Goal: Task Accomplishment & Management: Manage account settings

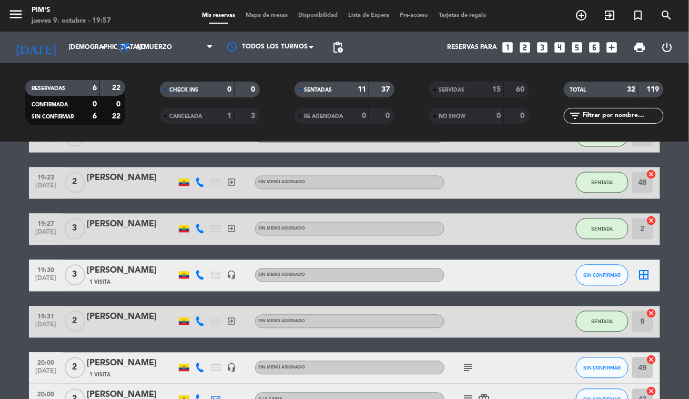
scroll to position [561, 0]
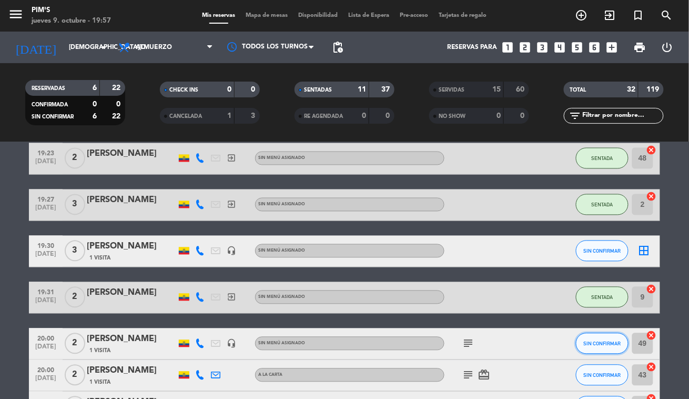
click at [589, 348] on button "SIN CONFIRMAR" at bounding box center [602, 343] width 53 height 21
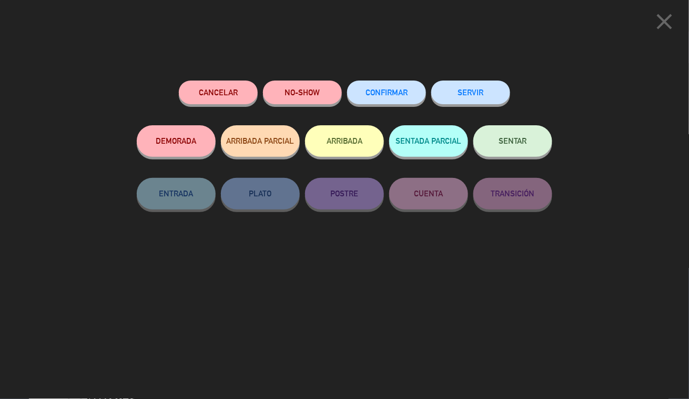
click at [216, 87] on button "Cancelar" at bounding box center [218, 92] width 79 height 24
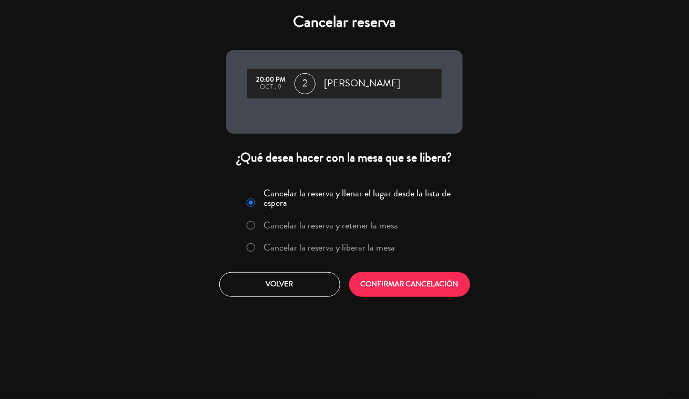
click at [297, 249] on label "Cancelar la reserva y liberar la mesa" at bounding box center [329, 246] width 131 height 9
click at [417, 291] on button "CONFIRMAR CANCELACIÓN" at bounding box center [409, 284] width 121 height 25
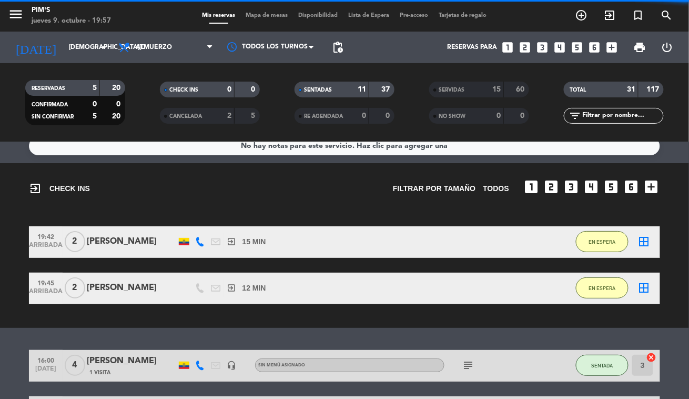
scroll to position [0, 0]
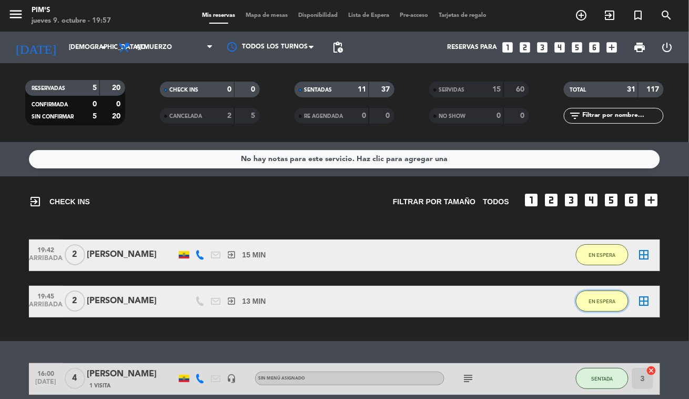
click at [582, 297] on button "EN ESPERA" at bounding box center [602, 300] width 53 height 21
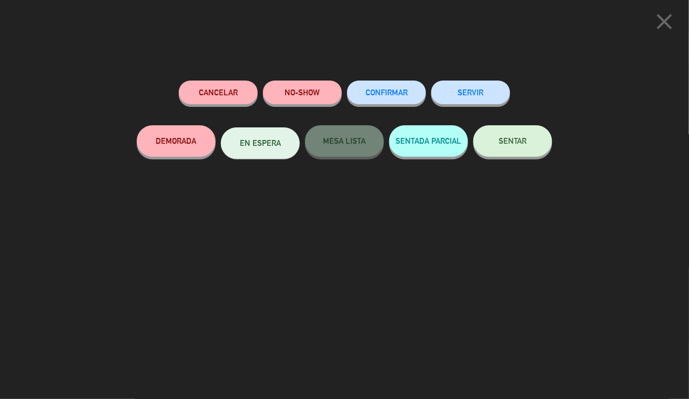
click at [526, 141] on span "SENTAR" at bounding box center [513, 140] width 28 height 9
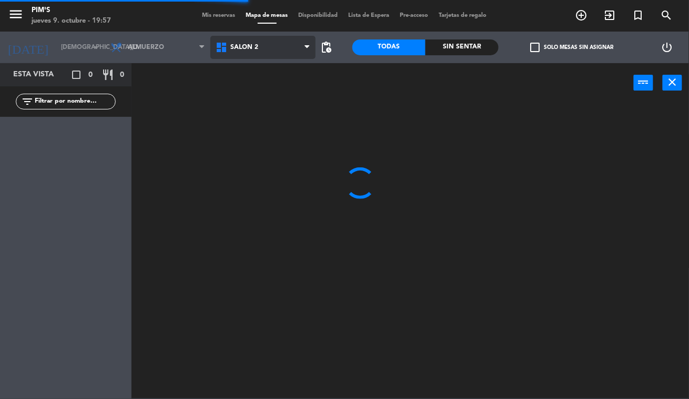
click at [291, 47] on span "Salón 2" at bounding box center [262, 47] width 105 height 23
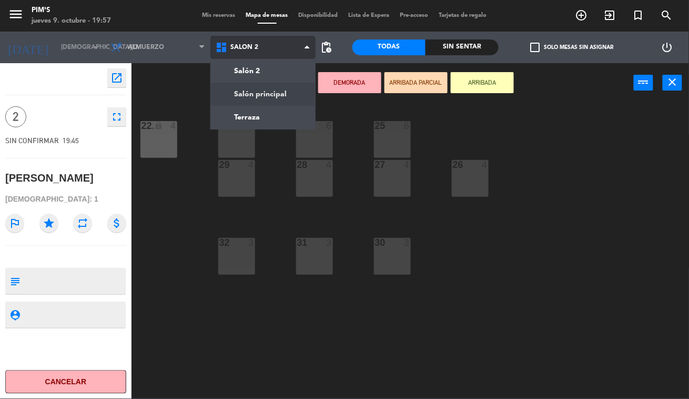
click at [295, 98] on ng-component "menu Pim's [DATE] 9. octubre - 19:57 Mis reservas Mapa de mesas Disponibilidad …" at bounding box center [344, 199] width 689 height 398
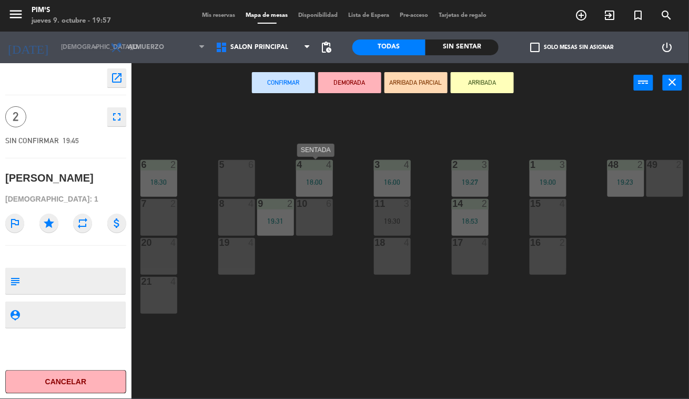
click at [310, 181] on div "18:00" at bounding box center [314, 181] width 37 height 7
click at [664, 85] on button "close" at bounding box center [672, 83] width 19 height 16
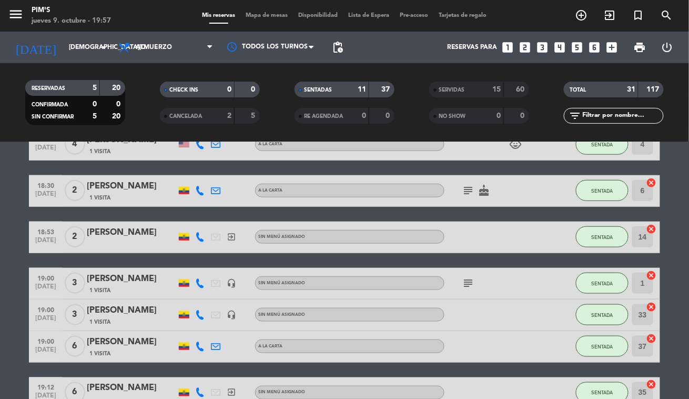
scroll to position [70, 0]
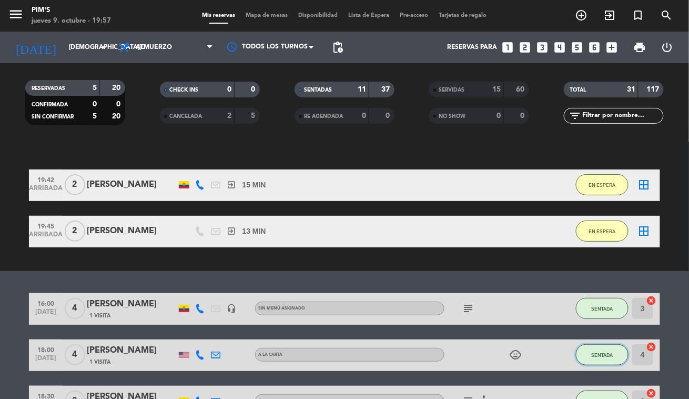
click at [589, 356] on button "SENTADA" at bounding box center [602, 354] width 53 height 21
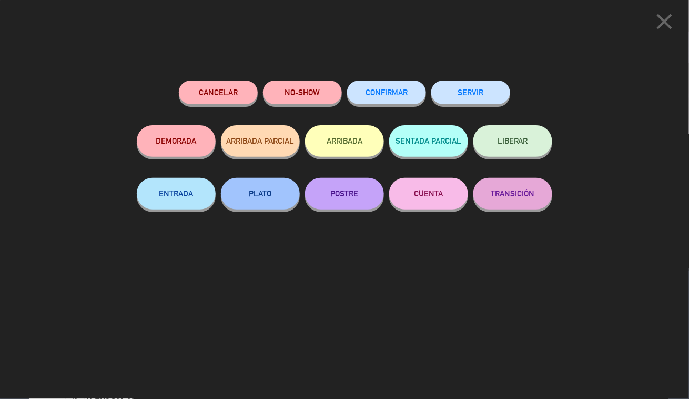
click at [450, 84] on button "SERVIR" at bounding box center [470, 92] width 79 height 24
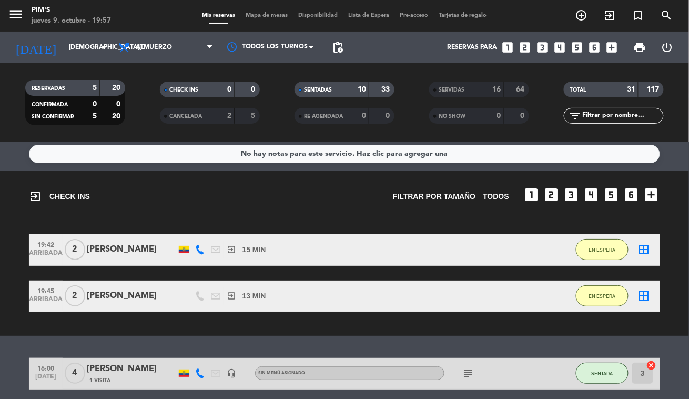
scroll to position [0, 0]
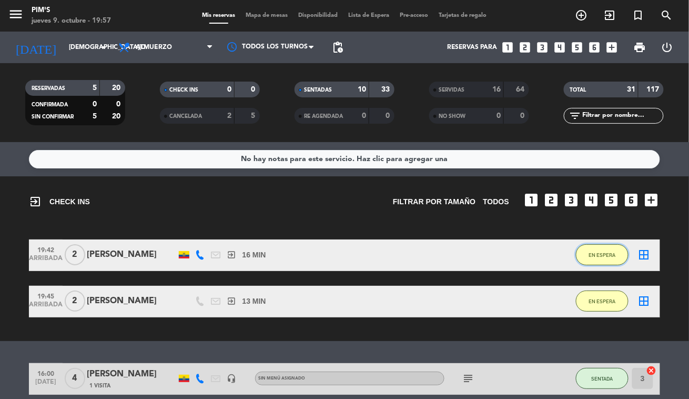
click at [611, 259] on button "EN ESPERA" at bounding box center [602, 254] width 53 height 21
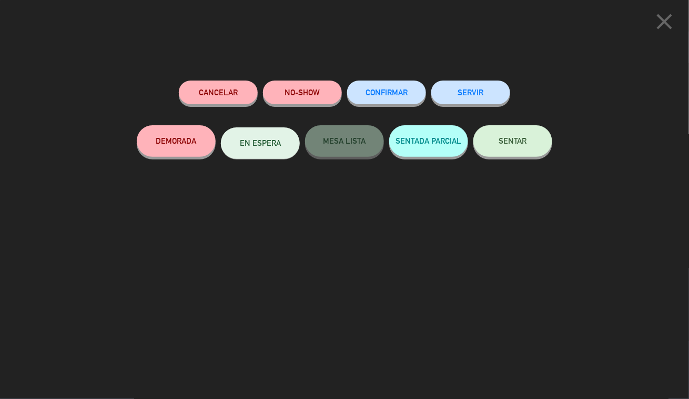
click at [516, 145] on button "SENTAR" at bounding box center [512, 141] width 79 height 32
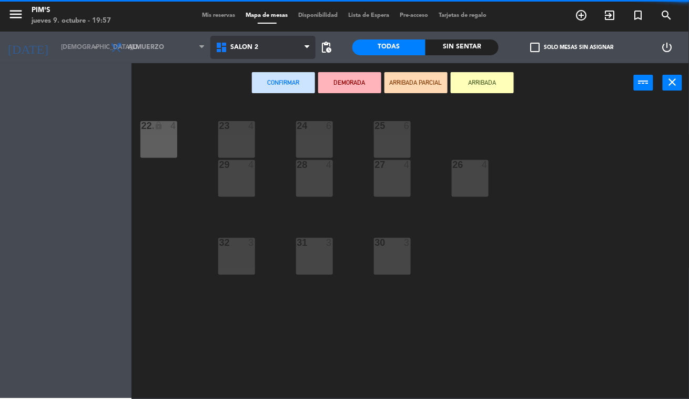
click at [276, 42] on span "Salón 2" at bounding box center [262, 47] width 105 height 23
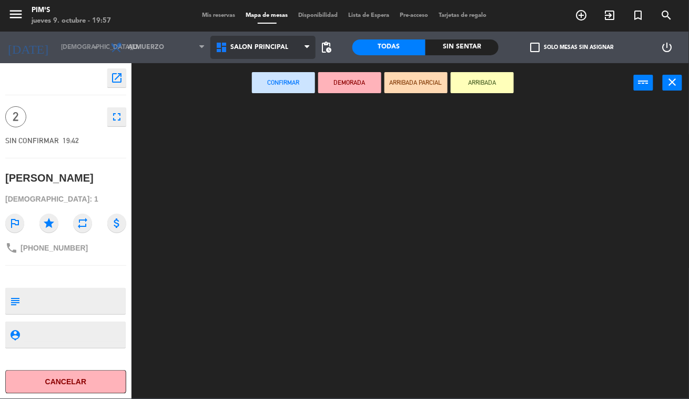
click at [266, 97] on ng-component "menu Pim's [DATE] 9. octubre - 19:57 Mis reservas Mapa de mesas Disponibilidad …" at bounding box center [344, 199] width 689 height 398
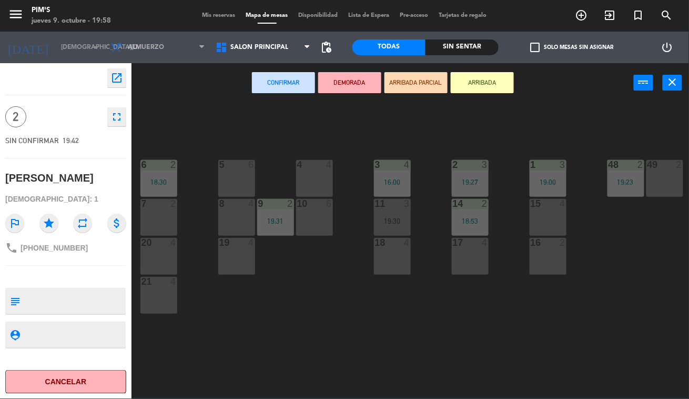
click at [238, 212] on div "8 4" at bounding box center [236, 217] width 37 height 37
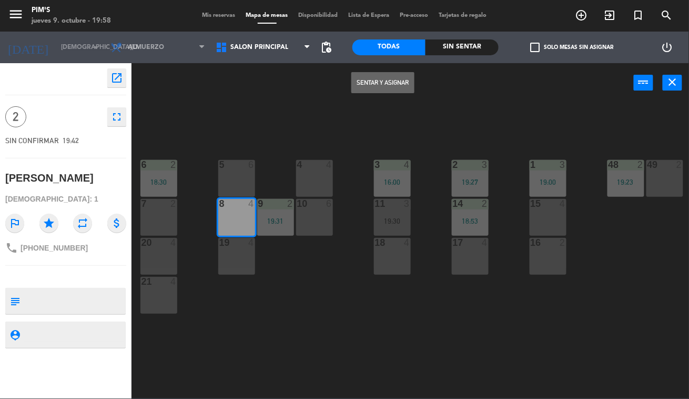
click at [375, 72] on button "Sentar y Asignar" at bounding box center [382, 82] width 63 height 21
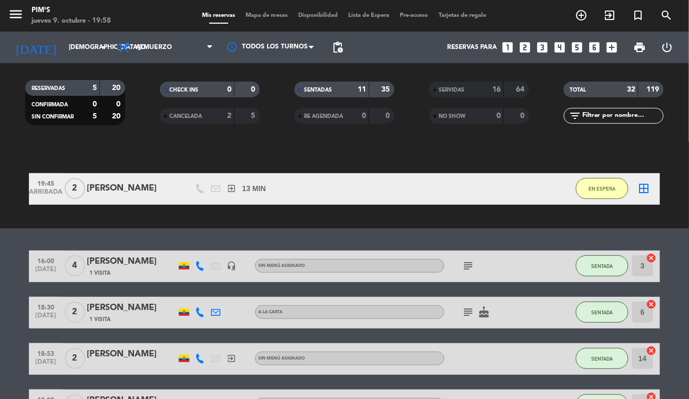
scroll to position [70, 0]
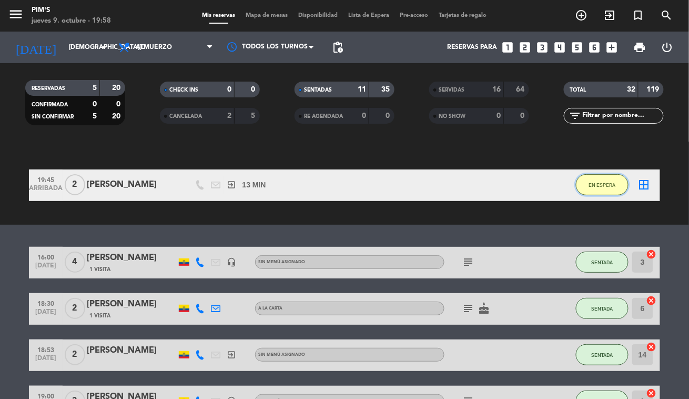
click at [606, 184] on span "EN ESPERA" at bounding box center [602, 185] width 27 height 6
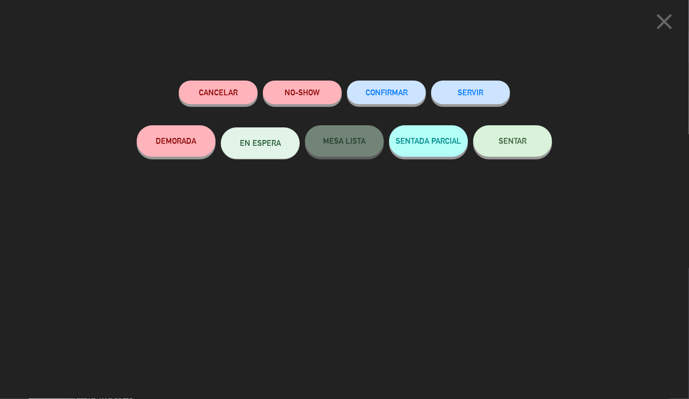
click at [533, 154] on button "SENTAR" at bounding box center [512, 141] width 79 height 32
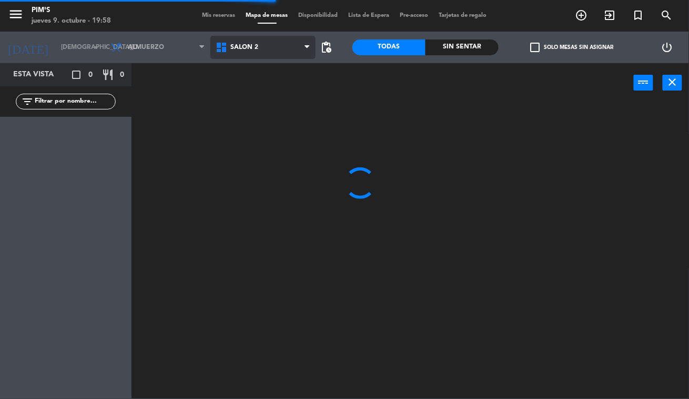
click at [265, 54] on span "Salón 2" at bounding box center [262, 47] width 105 height 23
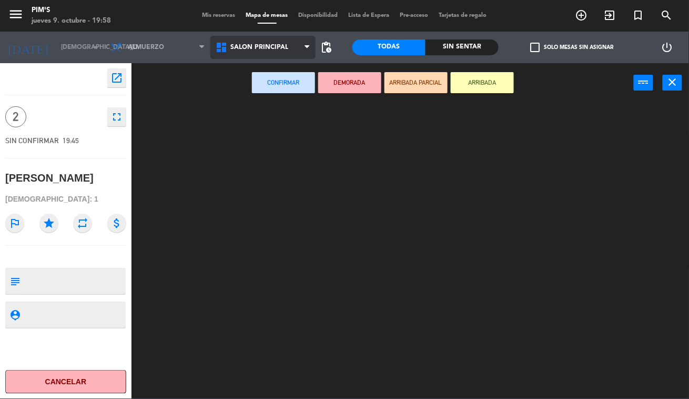
click at [261, 83] on ng-component "menu Pim's [DATE] 9. octubre - 19:58 Mis reservas Mapa de mesas Disponibilidad …" at bounding box center [344, 199] width 689 height 398
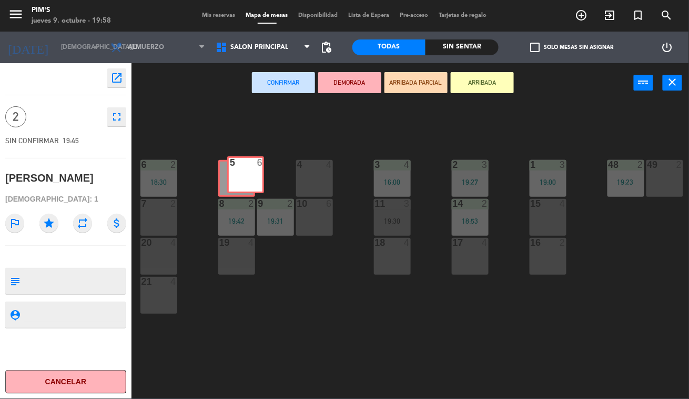
drag, startPoint x: 244, startPoint y: 168, endPoint x: 250, endPoint y: 165, distance: 7.3
click at [250, 165] on div "5 6 5 6" at bounding box center [236, 178] width 37 height 37
click at [298, 164] on div "4" at bounding box center [297, 164] width 1 height 9
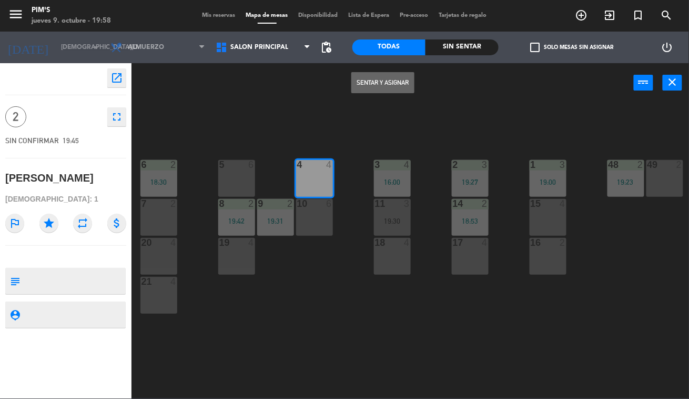
click at [409, 72] on button "Sentar y Asignar" at bounding box center [382, 82] width 63 height 21
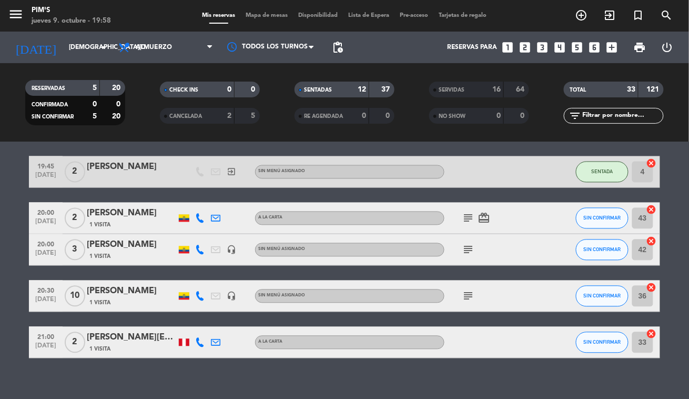
scroll to position [561, 0]
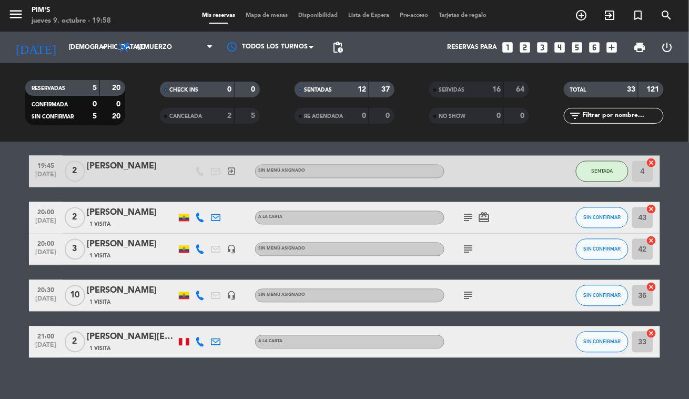
click at [465, 219] on icon "subject" at bounding box center [468, 217] width 13 height 13
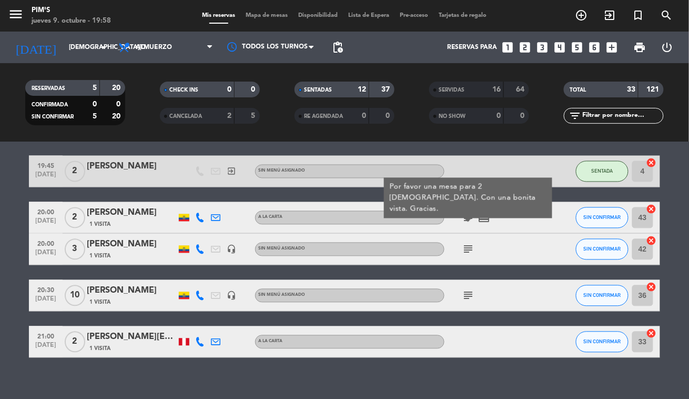
click at [472, 245] on icon "subject" at bounding box center [468, 249] width 13 height 13
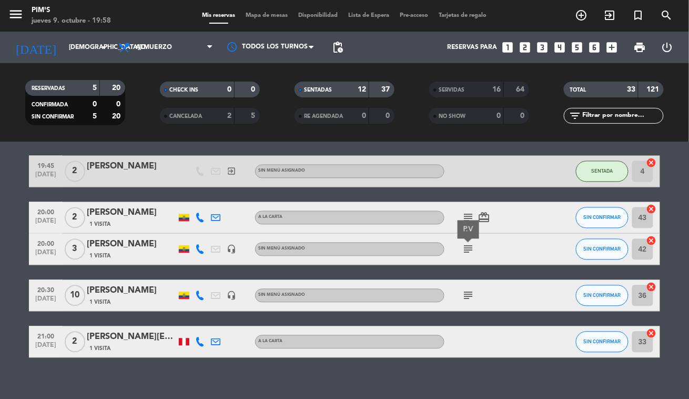
click at [469, 293] on icon "subject" at bounding box center [468, 295] width 13 height 13
click at [651, 287] on icon "cancel" at bounding box center [651, 287] width 11 height 11
click at [651, 332] on icon "cancel" at bounding box center [651, 333] width 11 height 11
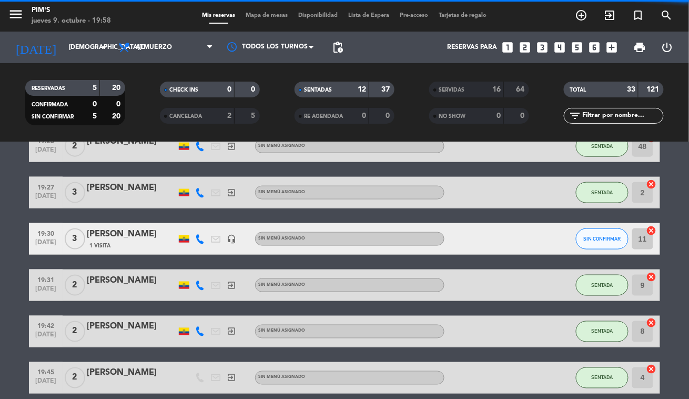
scroll to position [350, 0]
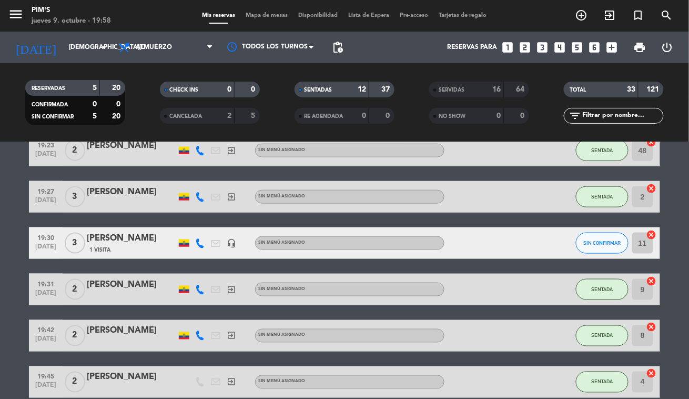
click at [650, 229] on icon "cancel" at bounding box center [651, 234] width 11 height 11
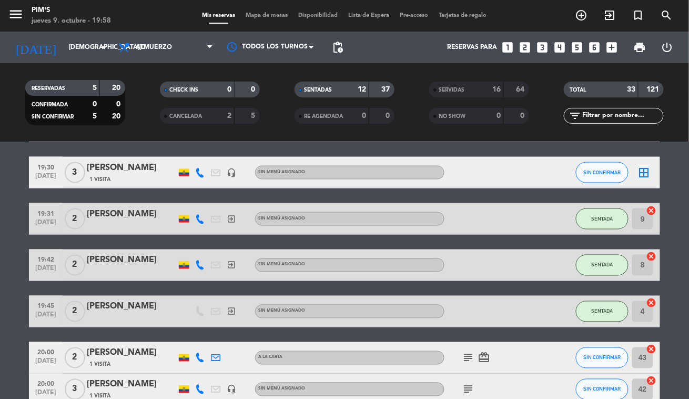
scroll to position [491, 0]
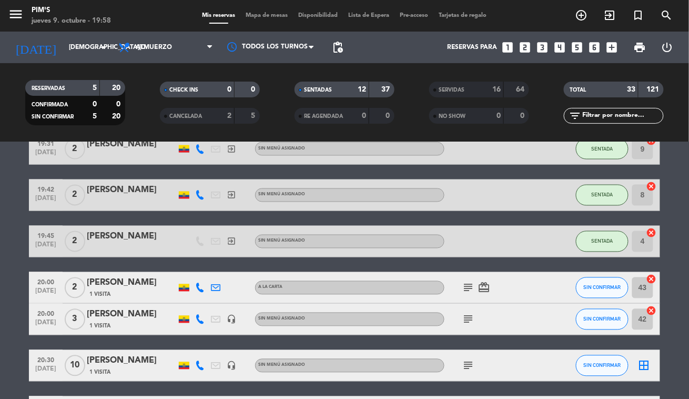
click at [655, 279] on icon "cancel" at bounding box center [651, 279] width 11 height 11
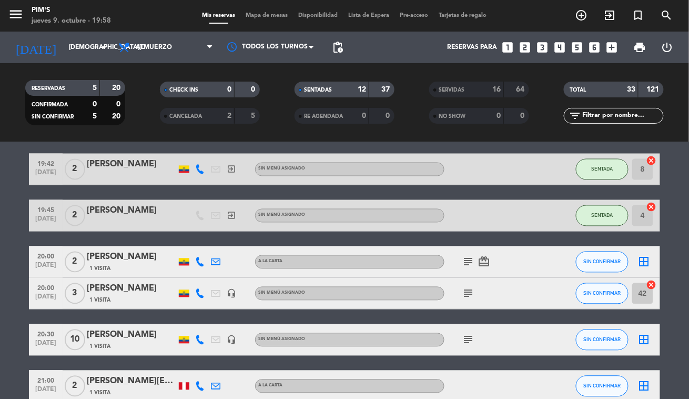
scroll to position [502, 0]
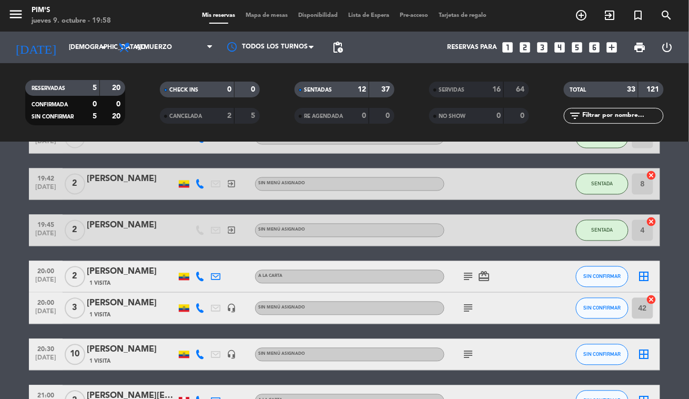
click at [642, 271] on icon "border_all" at bounding box center [644, 276] width 13 height 13
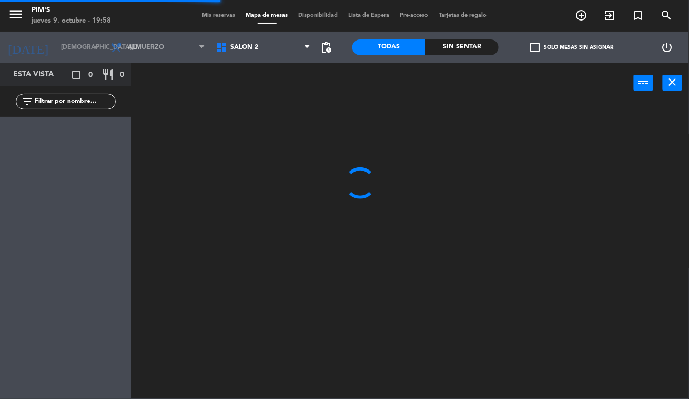
click at [240, 43] on span "Salón 2" at bounding box center [262, 47] width 105 height 23
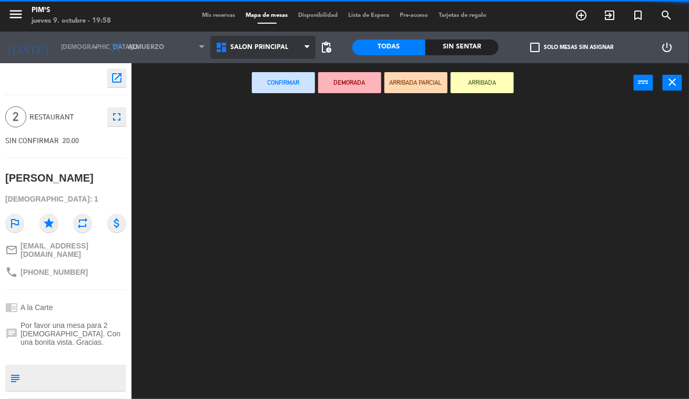
click at [273, 84] on ng-component "menu Pim's [DATE] 9. octubre - 19:58 Mis reservas Mapa de mesas Disponibilidad …" at bounding box center [344, 199] width 689 height 398
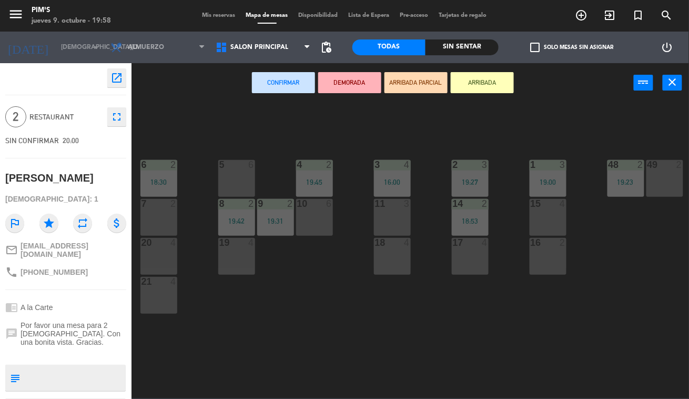
click at [663, 176] on div "49 2" at bounding box center [664, 178] width 37 height 37
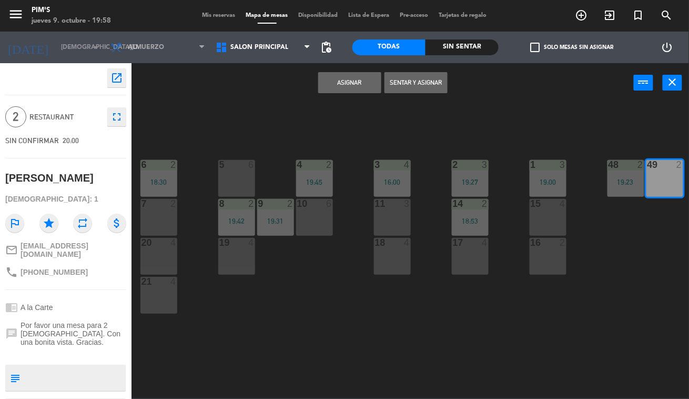
click at [351, 79] on button "Asignar" at bounding box center [349, 82] width 63 height 21
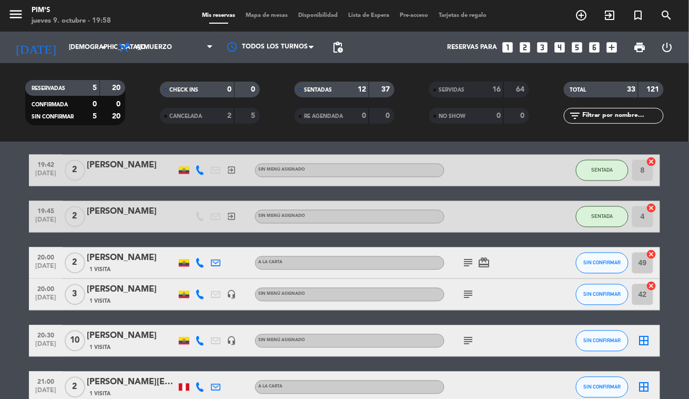
scroll to position [491, 0]
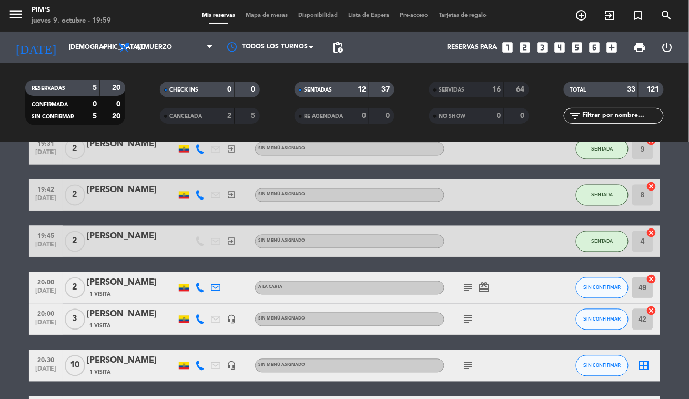
click at [651, 310] on icon "cancel" at bounding box center [651, 311] width 11 height 11
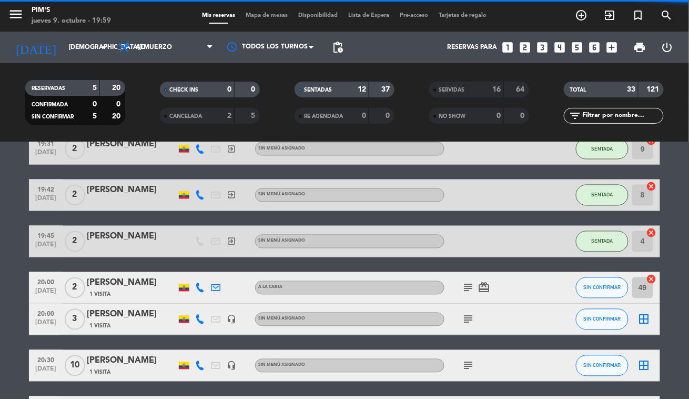
click at [646, 320] on icon "border_all" at bounding box center [644, 319] width 13 height 13
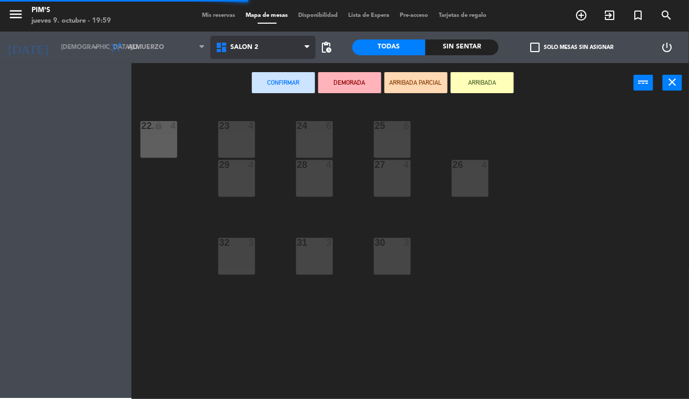
click at [259, 42] on span "Salón 2" at bounding box center [262, 47] width 105 height 23
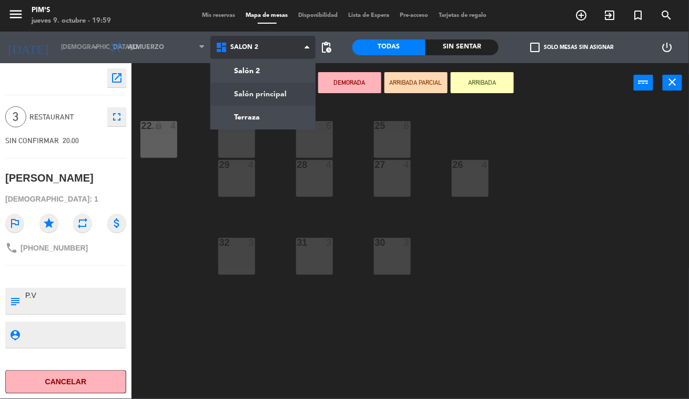
click at [271, 89] on ng-component "menu Pim's [DATE] 9. octubre - 19:59 Mis reservas Mapa de mesas Disponibilidad …" at bounding box center [344, 199] width 689 height 398
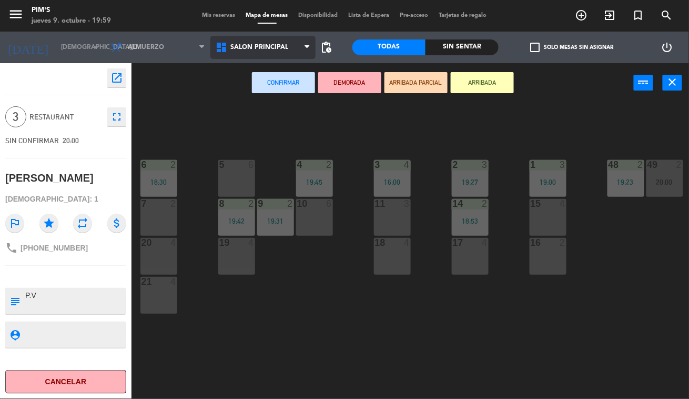
click at [276, 49] on span "Salón principal" at bounding box center [259, 47] width 58 height 7
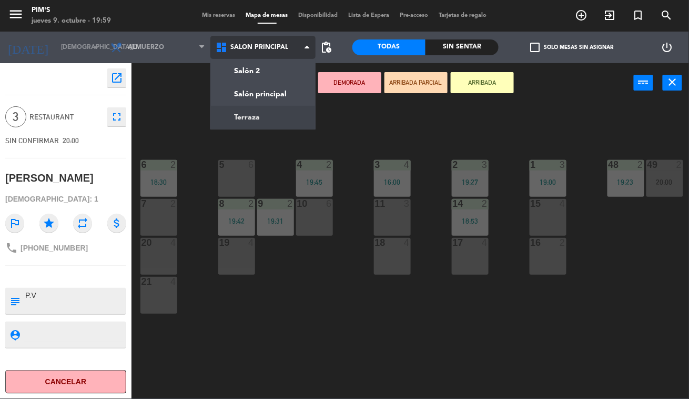
click at [265, 110] on ng-component "menu Pim's [DATE] 9. octubre - 19:59 Mis reservas Mapa de mesas Disponibilidad …" at bounding box center [344, 199] width 689 height 398
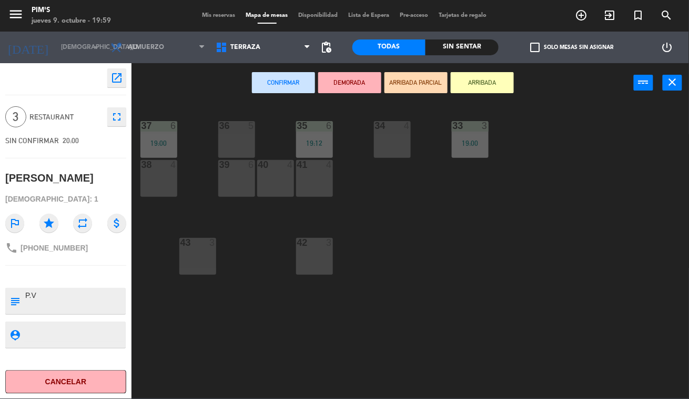
click at [400, 147] on div "34 4" at bounding box center [392, 139] width 37 height 37
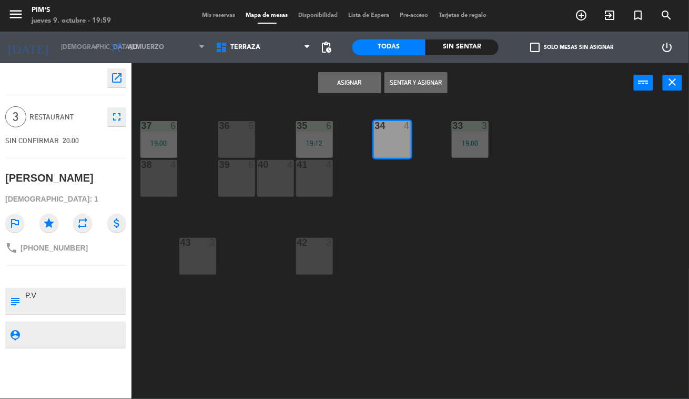
click at [370, 77] on button "Asignar" at bounding box center [349, 82] width 63 height 21
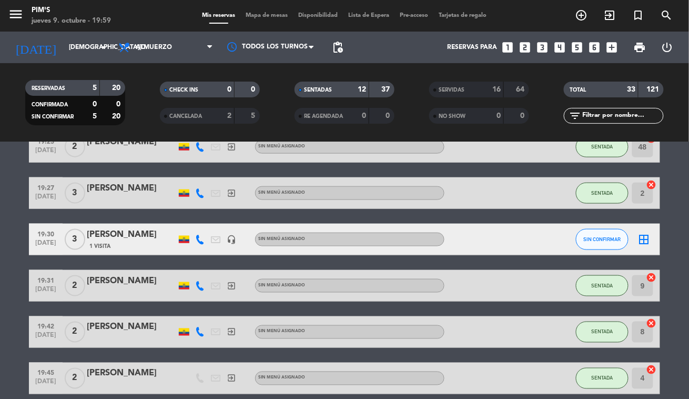
scroll to position [350, 0]
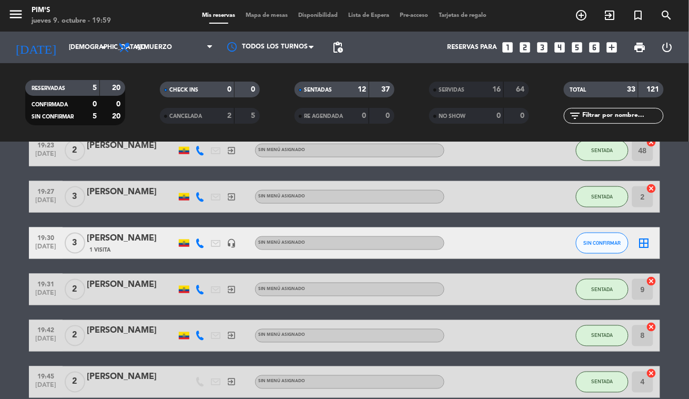
click at [646, 240] on icon "border_all" at bounding box center [644, 243] width 13 height 13
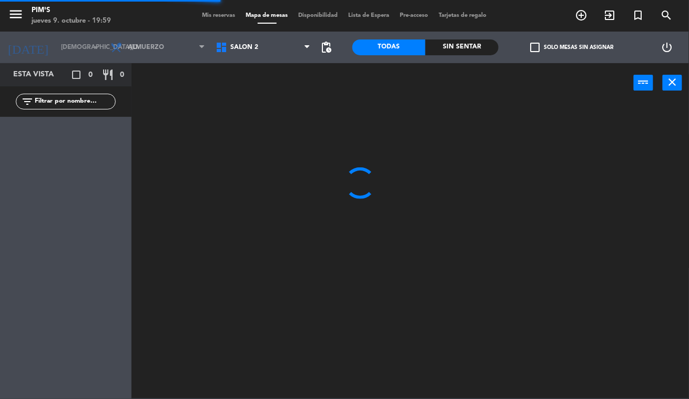
click at [289, 35] on div "Salón 2 Salón principal Terraza Salón 2 Salón 2 Salón principal Terraza" at bounding box center [262, 48] width 105 height 32
click at [282, 44] on span "Salón 2" at bounding box center [262, 47] width 105 height 23
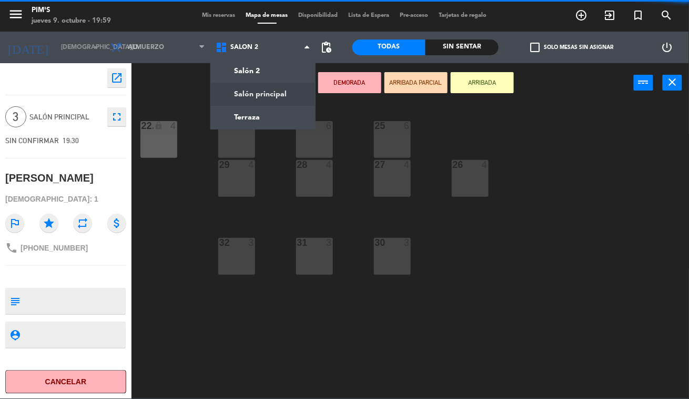
click at [279, 84] on ng-component "menu Pim's [DATE] 9. octubre - 19:59 Mis reservas Mapa de mesas Disponibilidad …" at bounding box center [344, 199] width 689 height 398
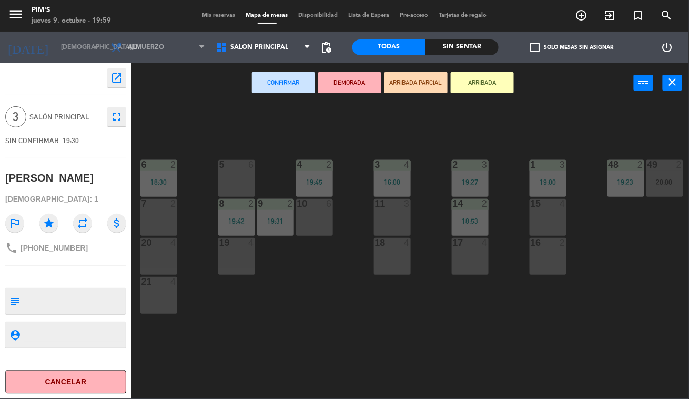
click at [396, 211] on div "11 3" at bounding box center [392, 217] width 37 height 37
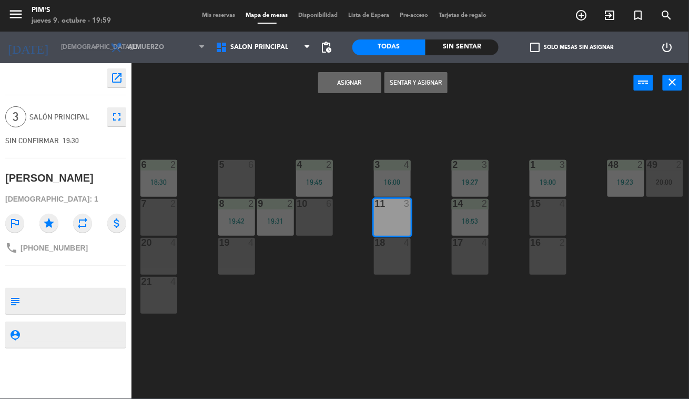
click at [356, 85] on button "Asignar" at bounding box center [349, 82] width 63 height 21
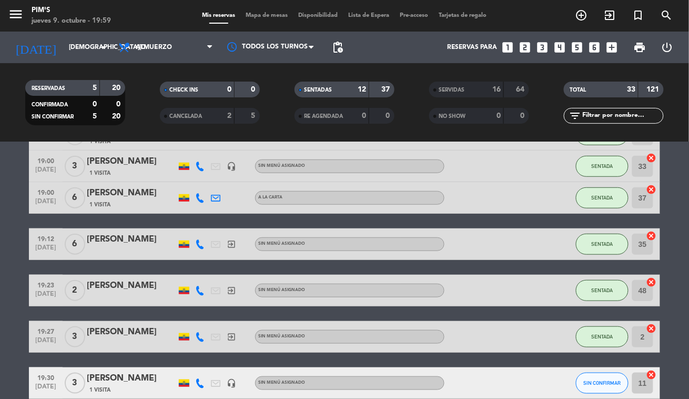
scroll to position [70, 0]
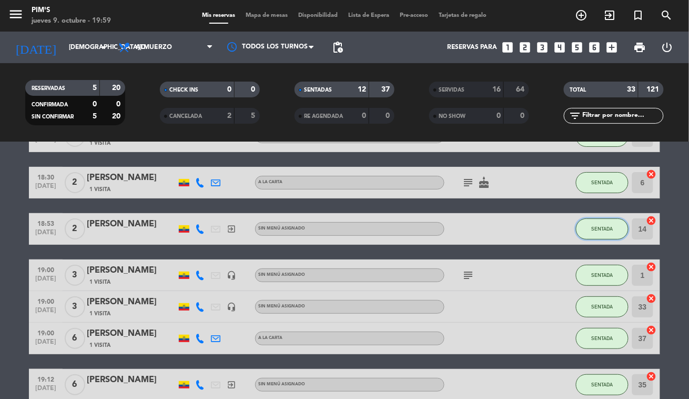
click at [586, 221] on button "SENTADA" at bounding box center [602, 228] width 53 height 21
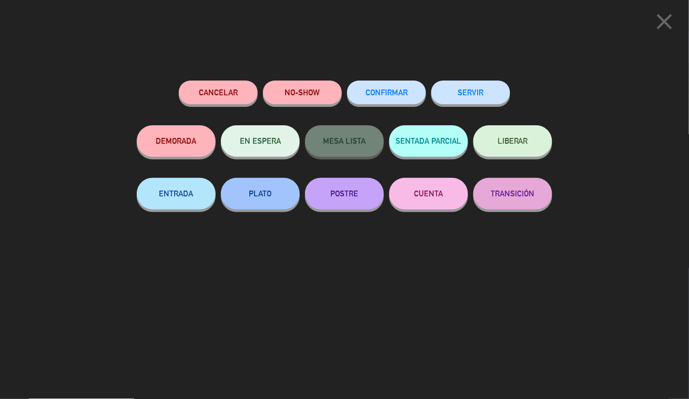
click at [473, 87] on button "SERVIR" at bounding box center [470, 92] width 79 height 24
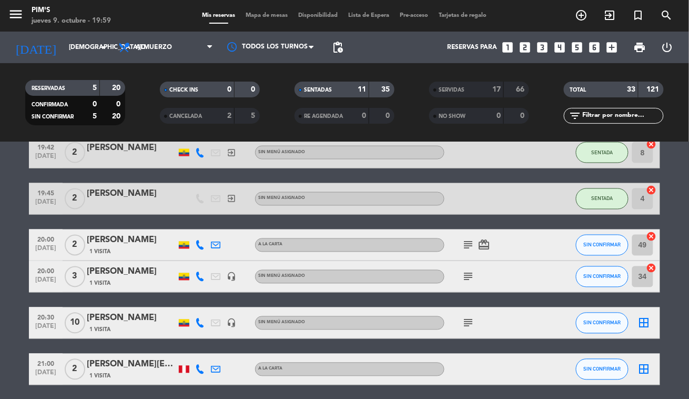
scroll to position [491, 0]
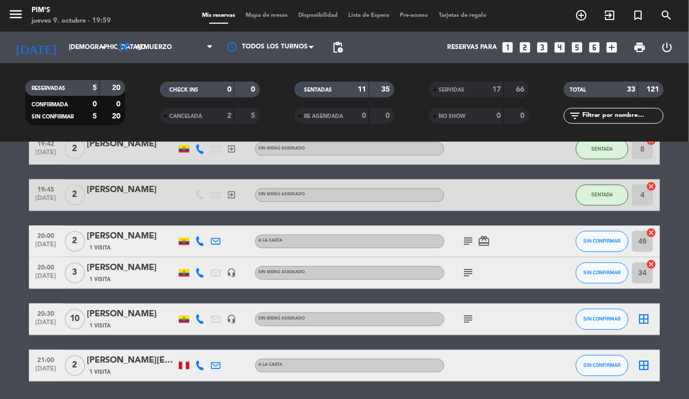
click at [638, 320] on icon "border_all" at bounding box center [644, 319] width 13 height 13
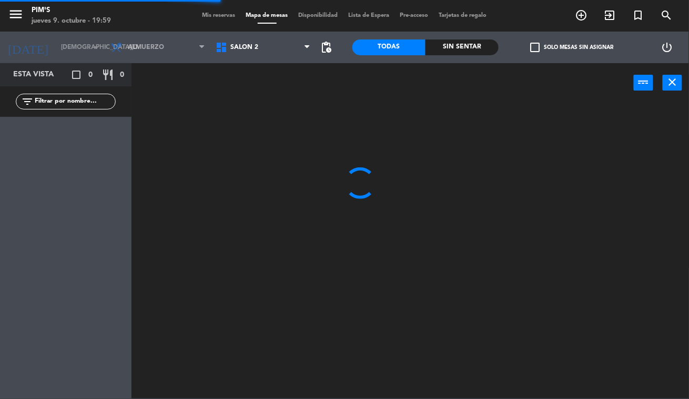
click at [267, 33] on div "Salón 2 Salón principal Terraza Salón 2 Salón 2 Salón principal Terraza" at bounding box center [262, 48] width 105 height 32
click at [272, 40] on span "Salón 2" at bounding box center [262, 47] width 105 height 23
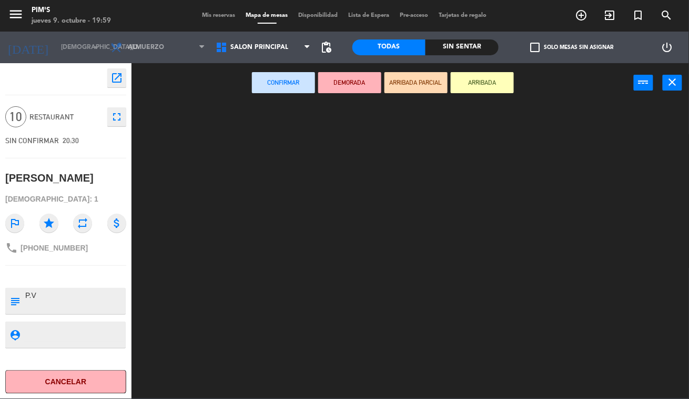
click at [278, 91] on ng-component "menu Pim's [DATE] 9. octubre - 19:59 Mis reservas Mapa de mesas Disponibilidad …" at bounding box center [344, 199] width 689 height 398
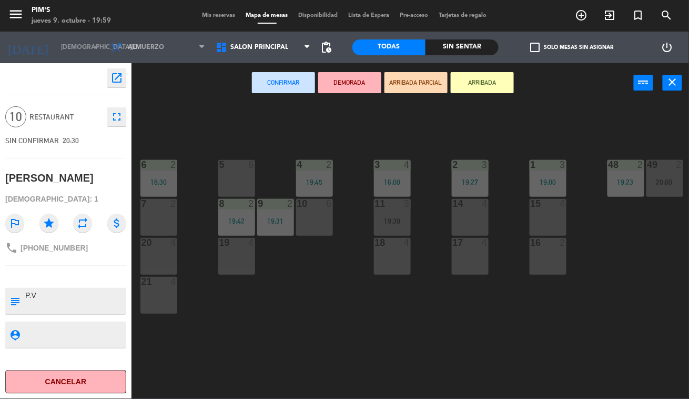
click at [246, 163] on div "6" at bounding box center [253, 164] width 17 height 9
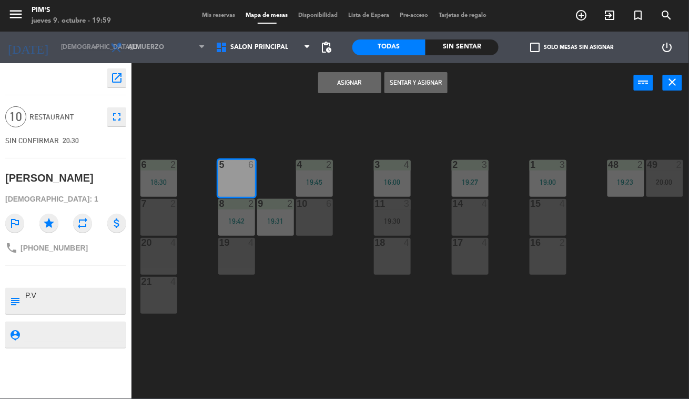
click at [341, 81] on button "Asignar" at bounding box center [349, 82] width 63 height 21
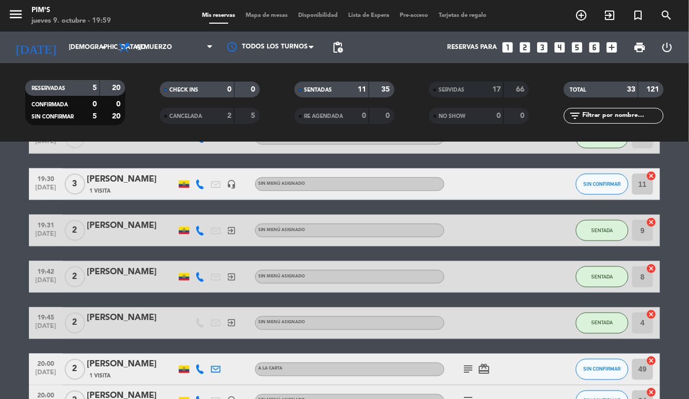
scroll to position [525, 0]
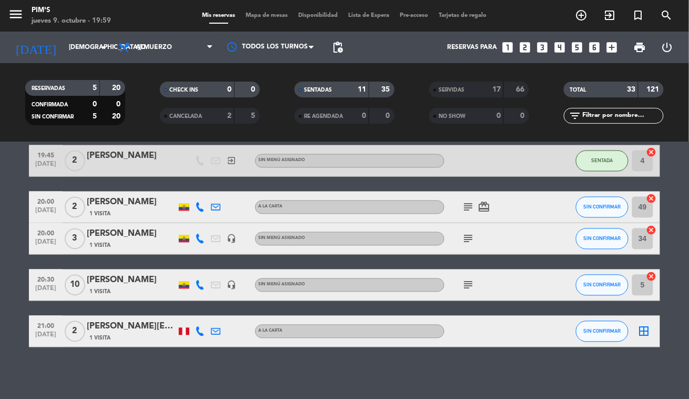
click at [672, 327] on bookings-row "16:00 [DATE] 4 [PERSON_NAME] 1 Visita headset_mic Sin menú asignado subject SEN…" at bounding box center [344, 7] width 689 height 682
click at [644, 331] on icon "border_all" at bounding box center [644, 331] width 13 height 13
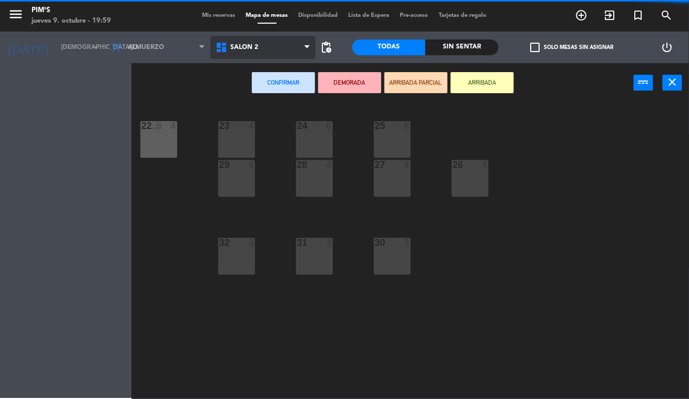
click at [263, 40] on span "Salón 2" at bounding box center [262, 47] width 105 height 23
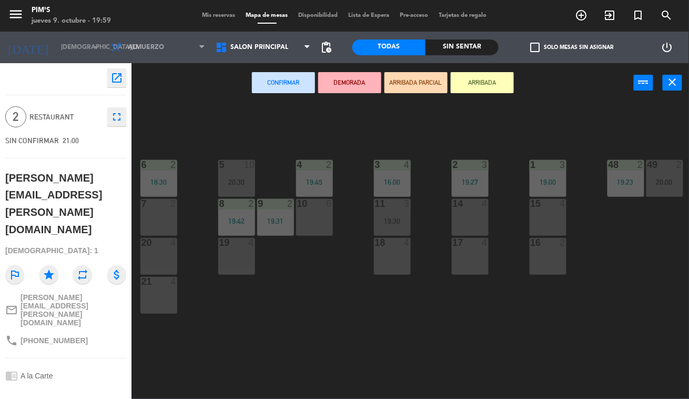
click at [288, 88] on ng-component "menu Pim's [DATE] 9. octubre - 19:59 Mis reservas Mapa de mesas Disponibilidad …" at bounding box center [344, 199] width 689 height 398
click at [167, 173] on div "6 2 18:30" at bounding box center [158, 178] width 37 height 37
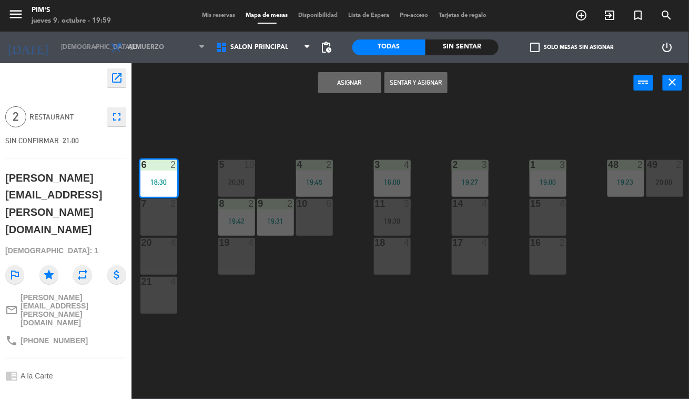
click at [346, 89] on button "Asignar" at bounding box center [349, 82] width 63 height 21
